Goal: Information Seeking & Learning: Learn about a topic

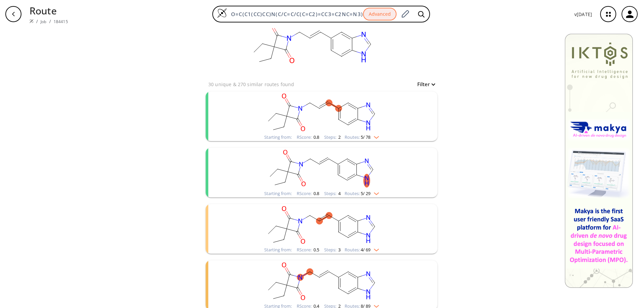
scroll to position [33, 0]
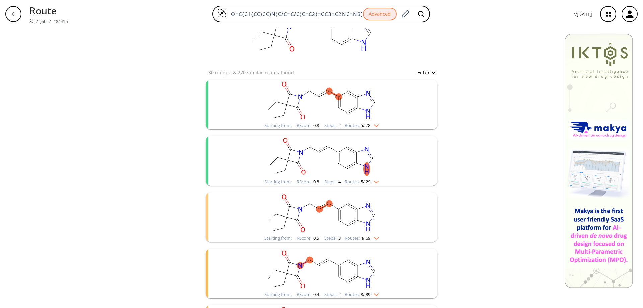
click at [435, 106] on div "Starting from: RScore : 0.8 Steps : 2 Routes: 5 / 78" at bounding box center [322, 105] width 232 height 50
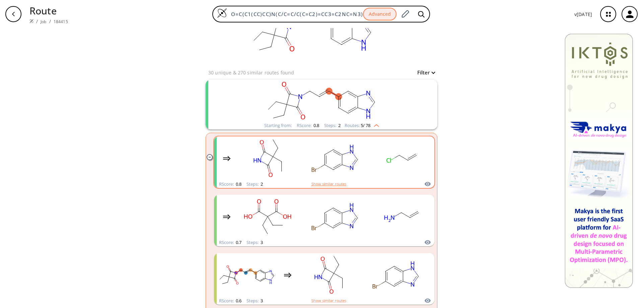
click at [337, 185] on button "Show similar routes" at bounding box center [328, 184] width 35 height 6
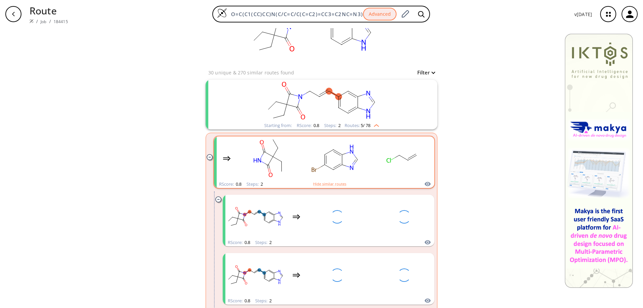
scroll to position [67, 0]
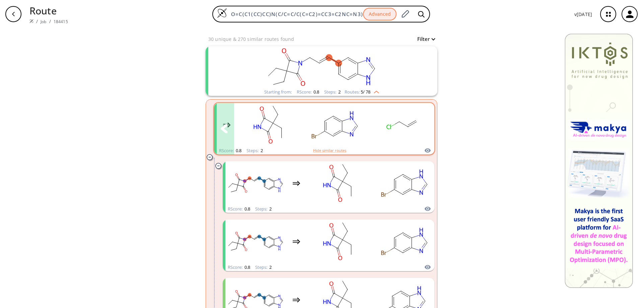
click at [325, 125] on rect "clusters" at bounding box center [334, 125] width 60 height 42
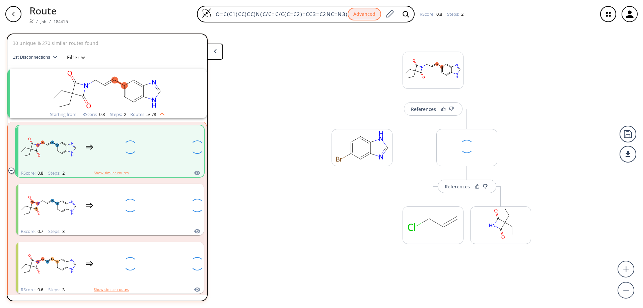
scroll to position [15, 0]
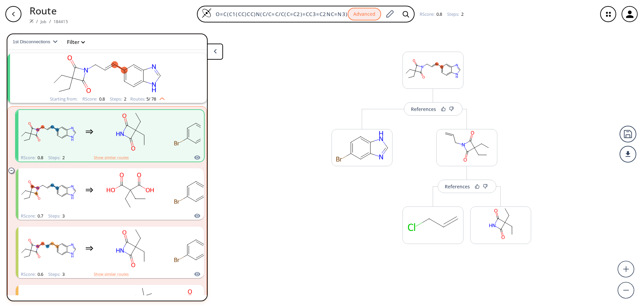
click at [216, 56] on button at bounding box center [215, 52] width 16 height 16
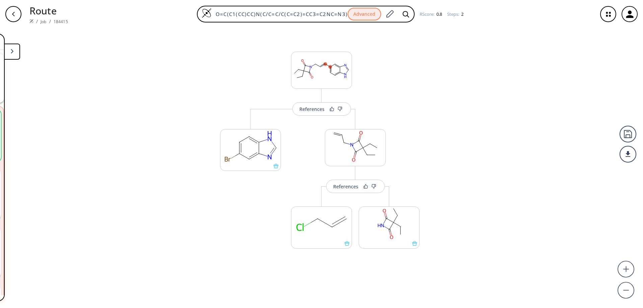
click at [177, 71] on div "References More routes from here More routes from here References More routes f…" at bounding box center [321, 165] width 643 height 274
click at [14, 51] on button at bounding box center [12, 52] width 16 height 16
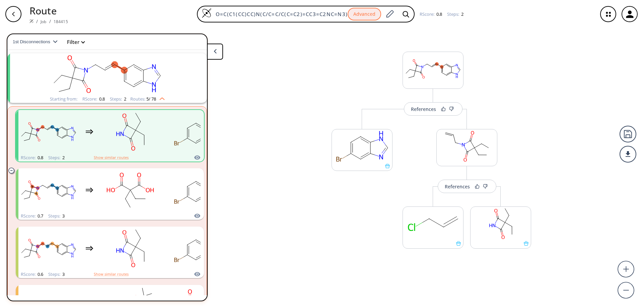
click at [207, 55] on button at bounding box center [215, 52] width 16 height 16
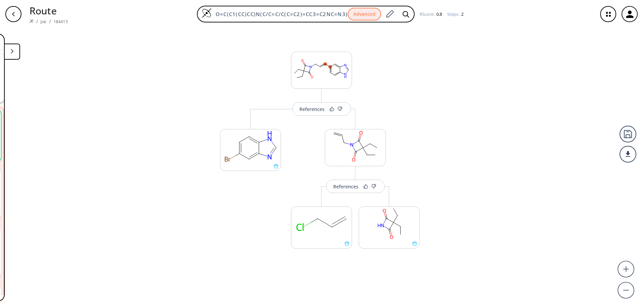
click at [11, 52] on icon at bounding box center [12, 51] width 3 height 5
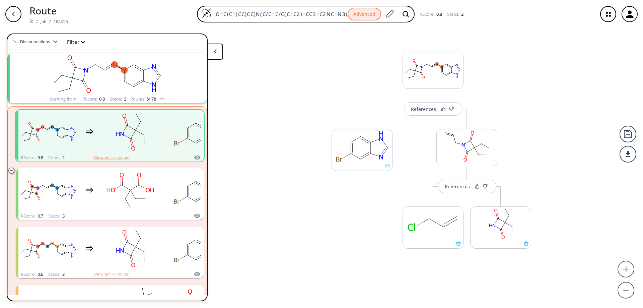
drag, startPoint x: 212, startPoint y: 53, endPoint x: 232, endPoint y: 60, distance: 22.1
click at [212, 52] on button at bounding box center [215, 52] width 16 height 16
